Goal: Transaction & Acquisition: Purchase product/service

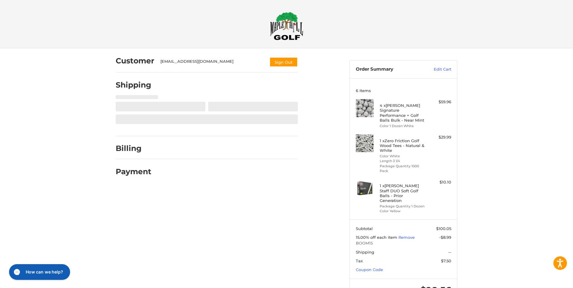
scroll to position [15, 0]
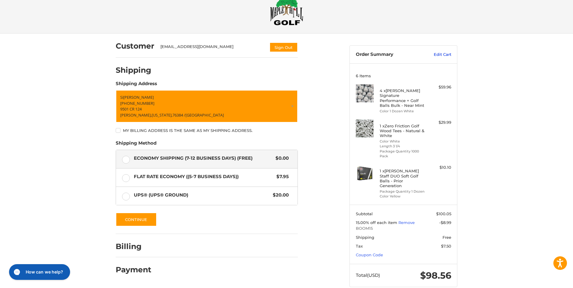
click at [439, 53] on link "Edit Cart" at bounding box center [436, 55] width 30 height 6
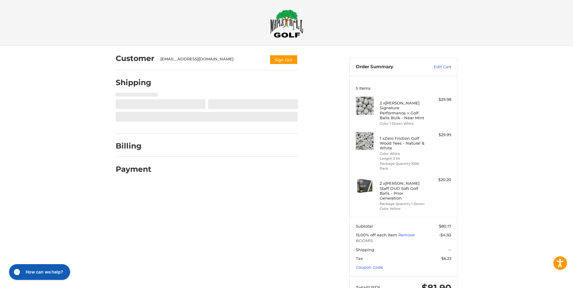
scroll to position [15, 0]
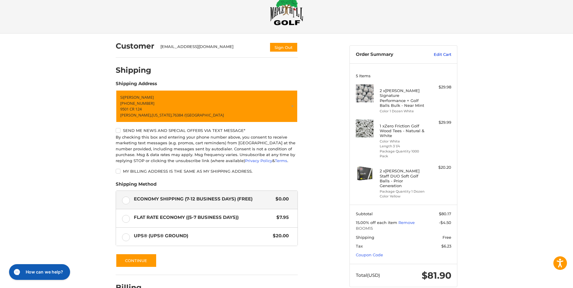
click at [439, 54] on link "Edit Cart" at bounding box center [436, 55] width 30 height 6
